Goal: Task Accomplishment & Management: Use online tool/utility

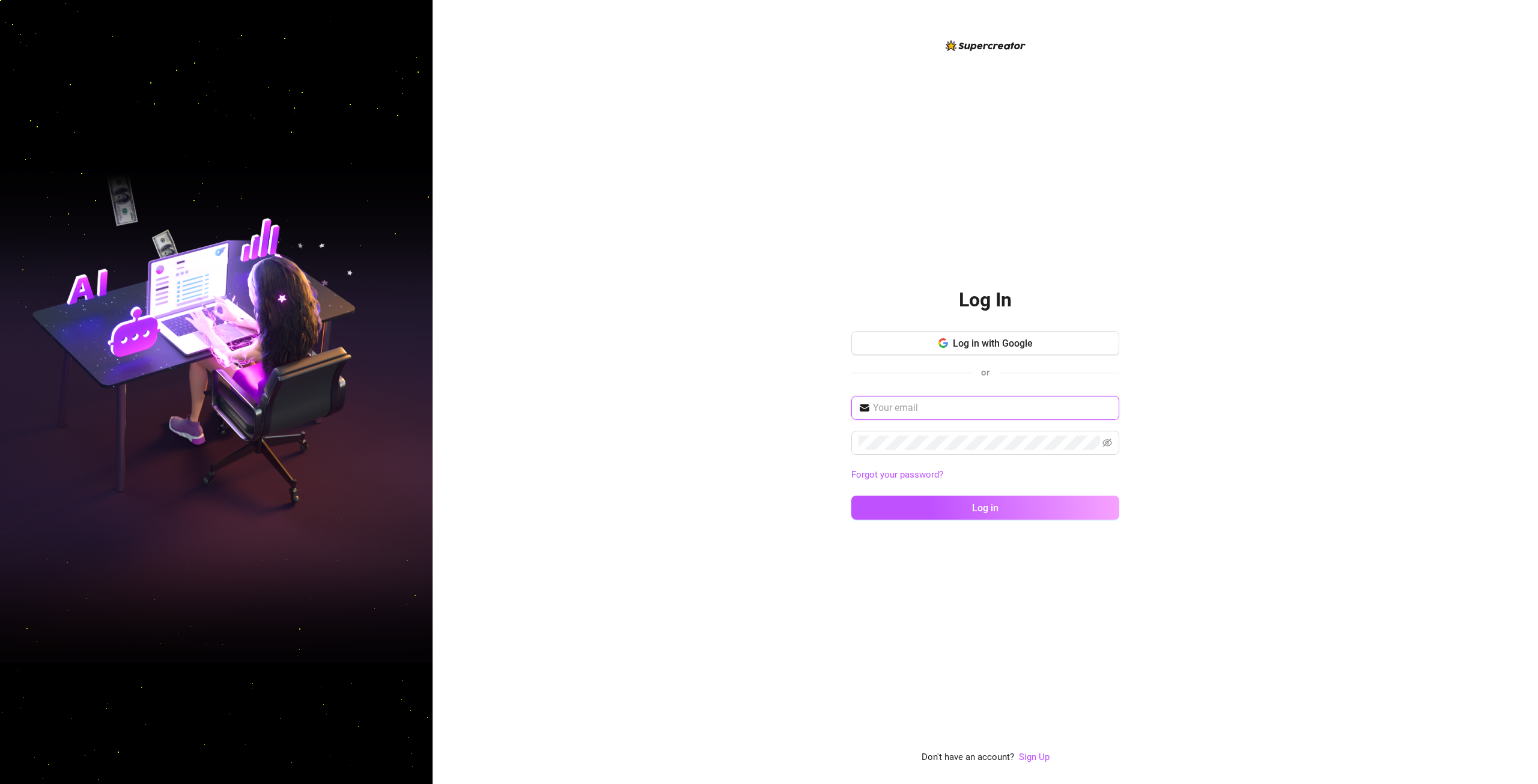
click at [973, 410] on input "text" at bounding box center [992, 407] width 240 height 14
click at [1012, 362] on div "Log in with Google or" at bounding box center [985, 360] width 268 height 59
click at [1046, 344] on button "Log in with Google" at bounding box center [985, 343] width 268 height 24
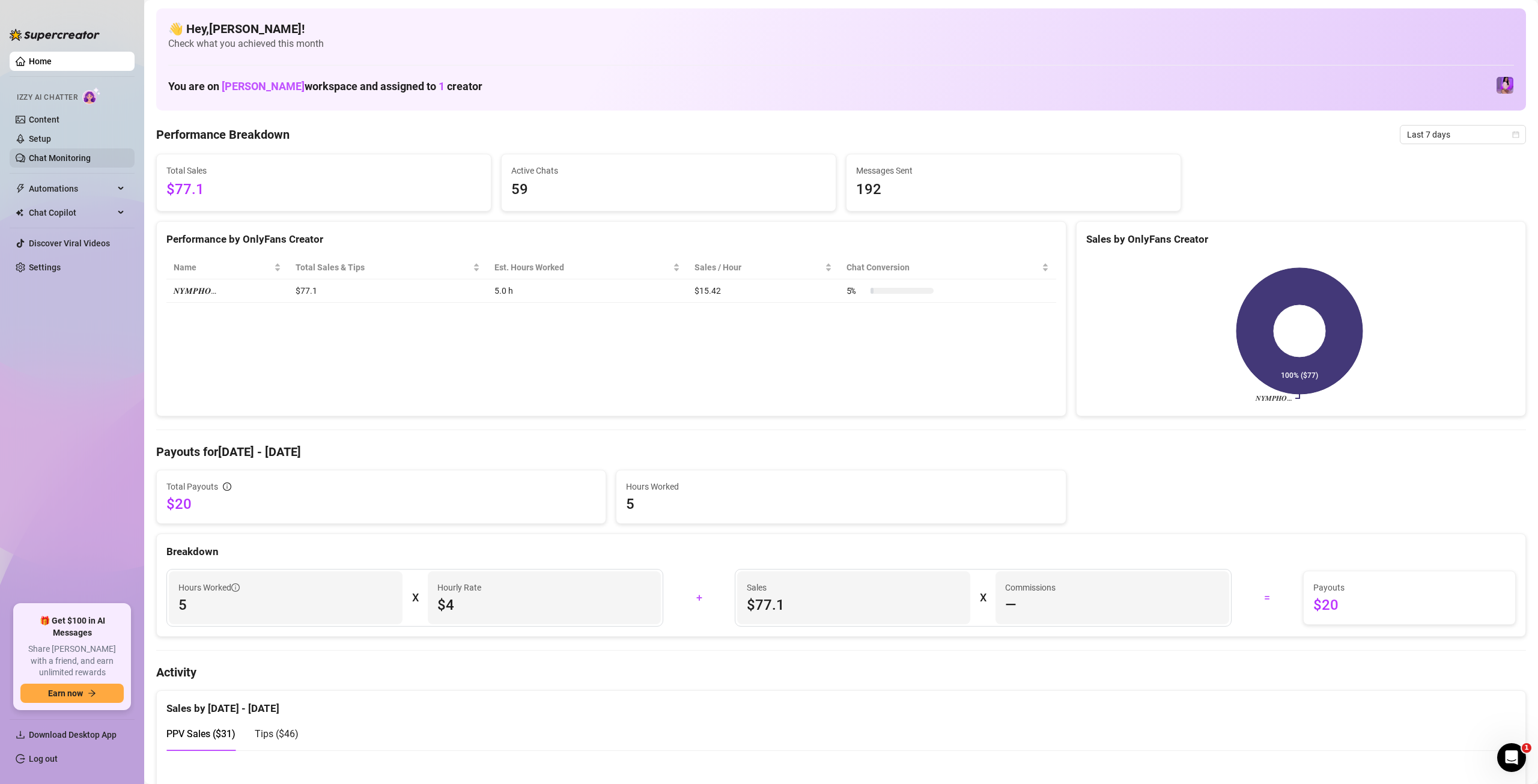
click at [65, 158] on link "Chat Monitoring" at bounding box center [59, 157] width 62 height 10
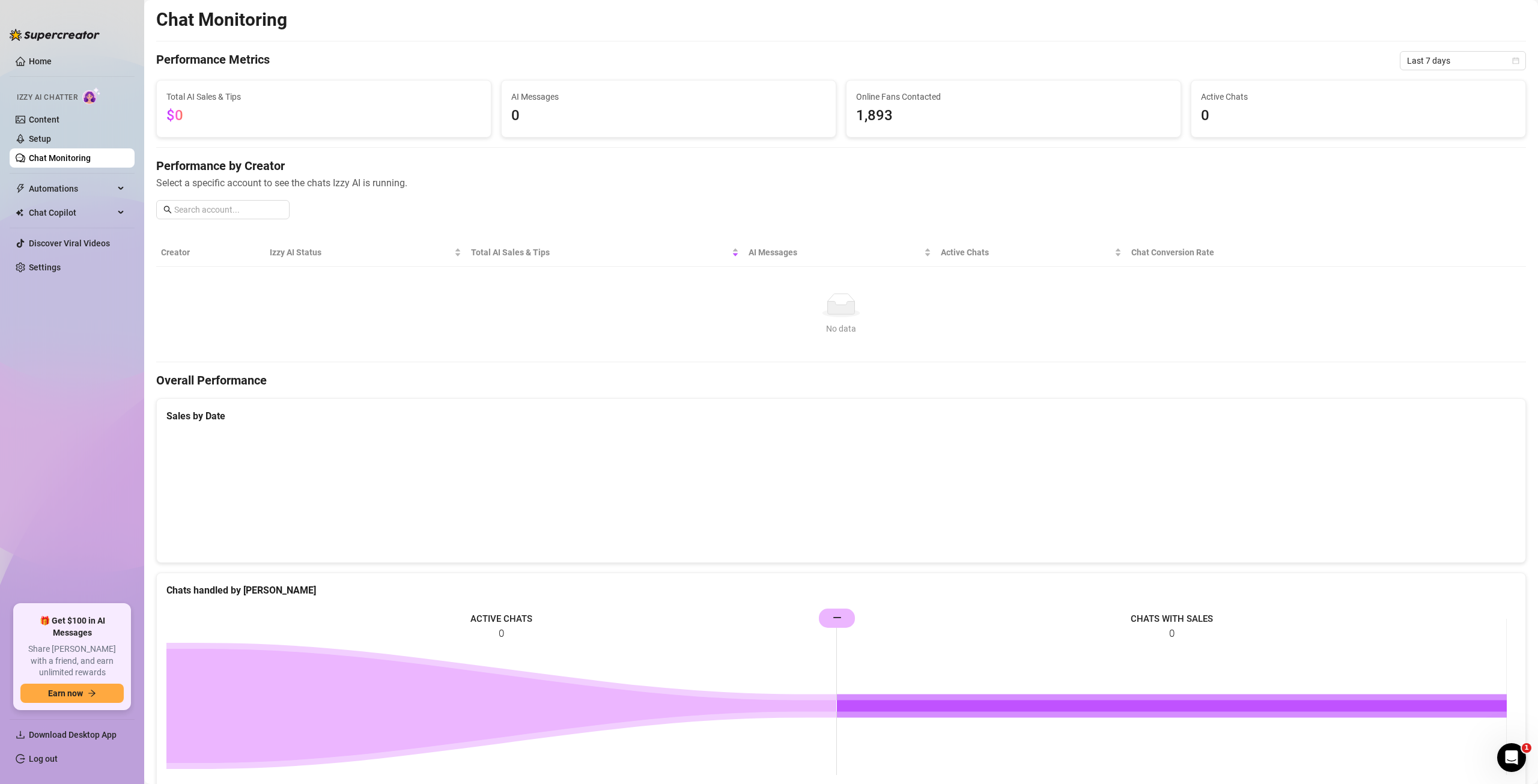
scroll to position [122, 0]
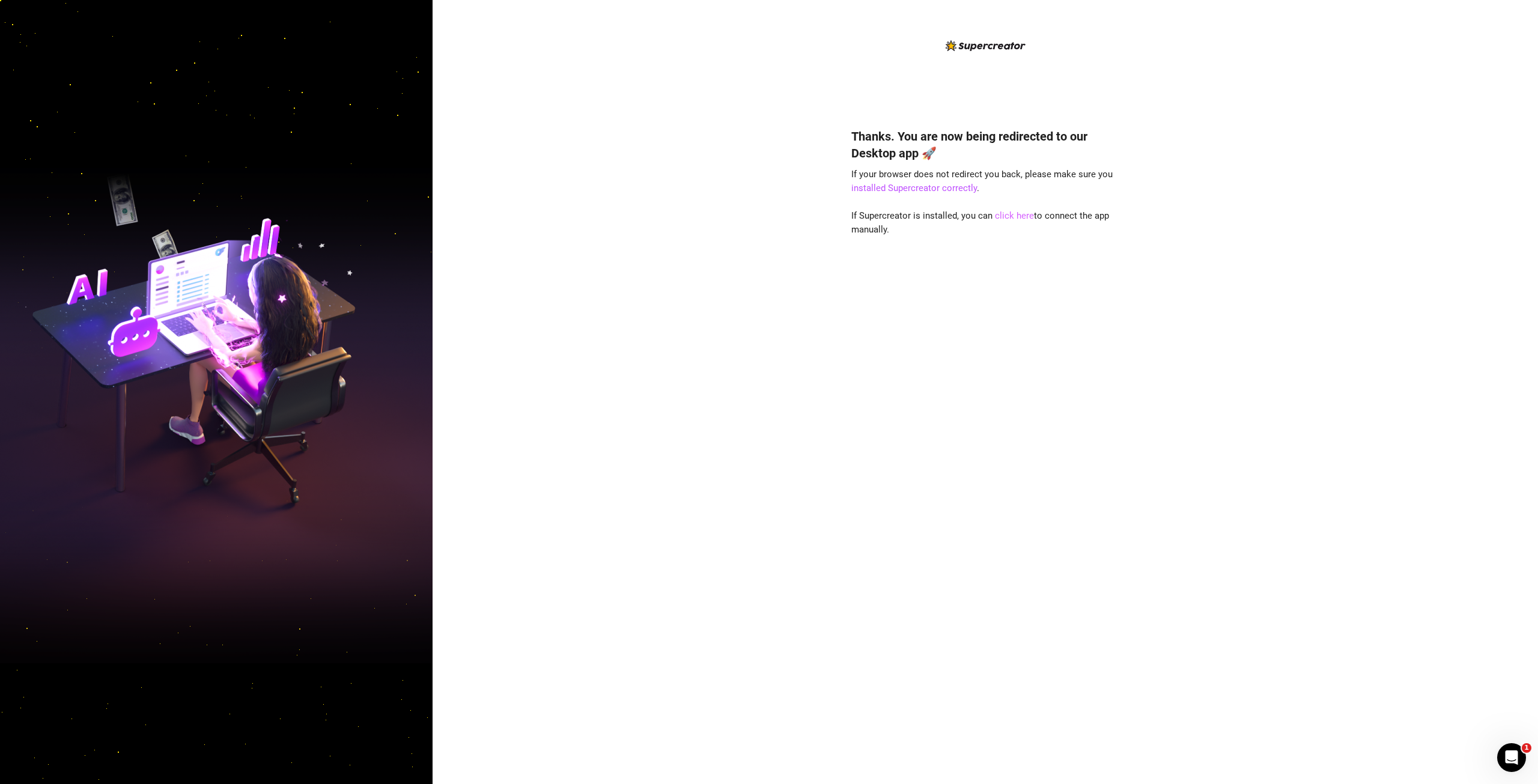
click at [1022, 215] on link "click here" at bounding box center [1014, 216] width 39 height 10
